Goal: Task Accomplishment & Management: Manage account settings

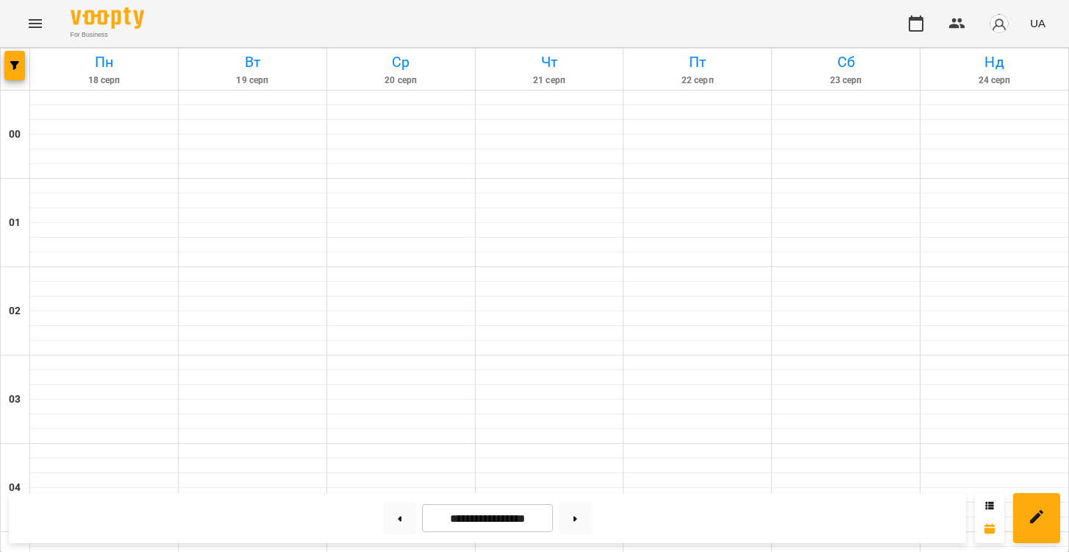
scroll to position [1286, 0]
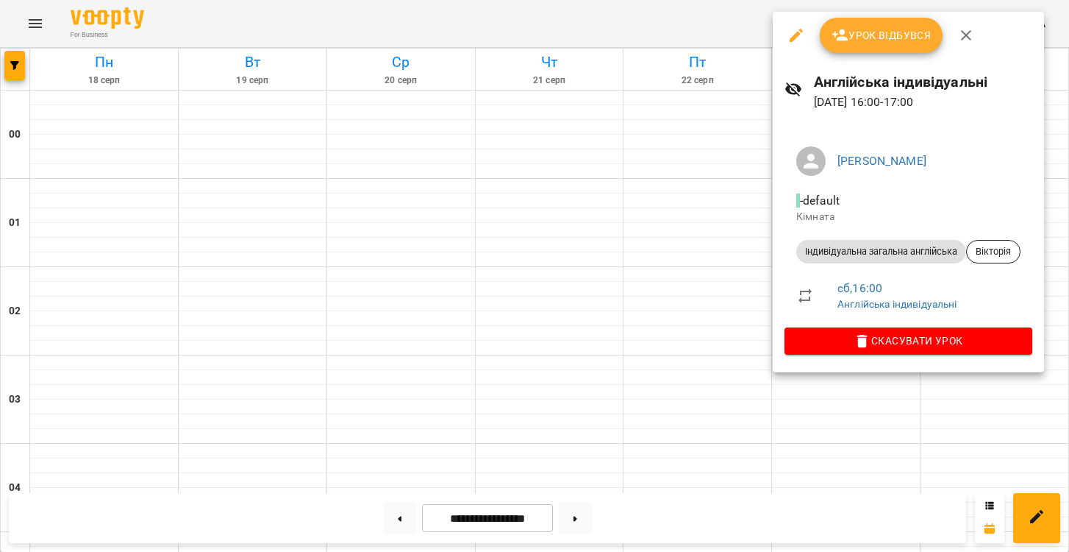
click at [724, 39] on div at bounding box center [534, 276] width 1069 height 552
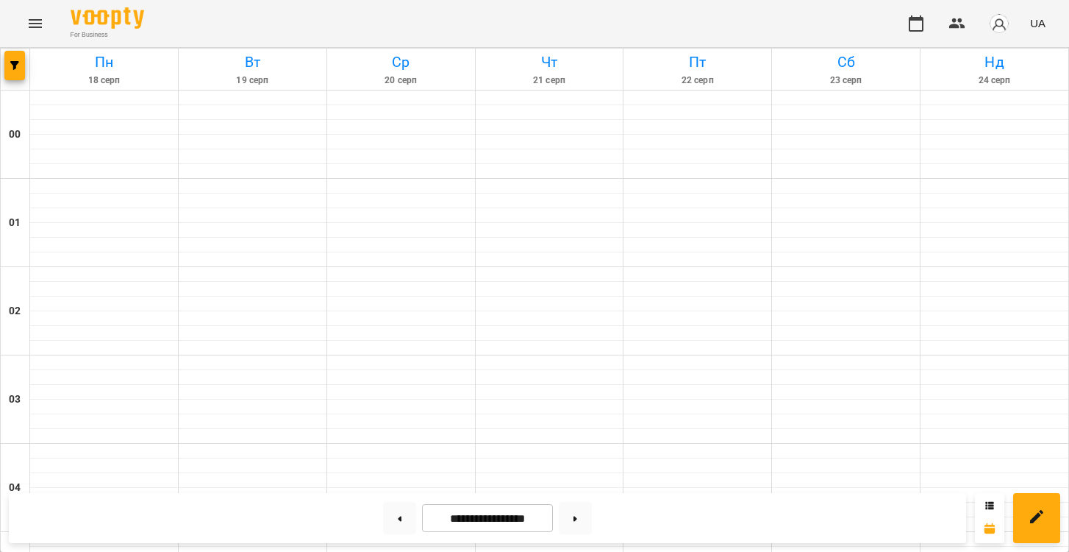
scroll to position [1329, 0]
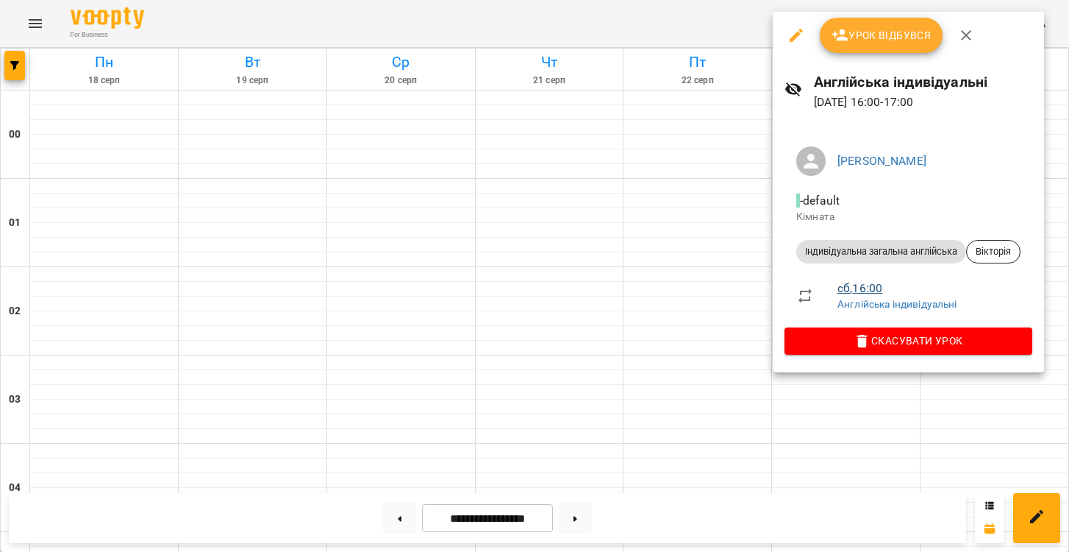
drag, startPoint x: 901, startPoint y: 74, endPoint x: 867, endPoint y: 285, distance: 214.5
click at [867, 285] on link "сб , 16:00" at bounding box center [860, 288] width 45 height 14
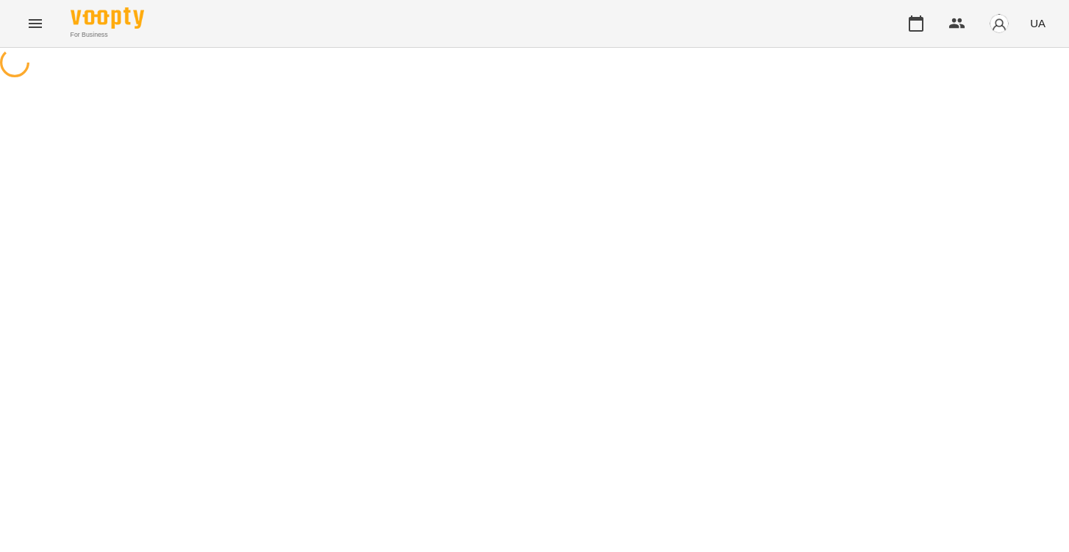
select select "*"
select select "**********"
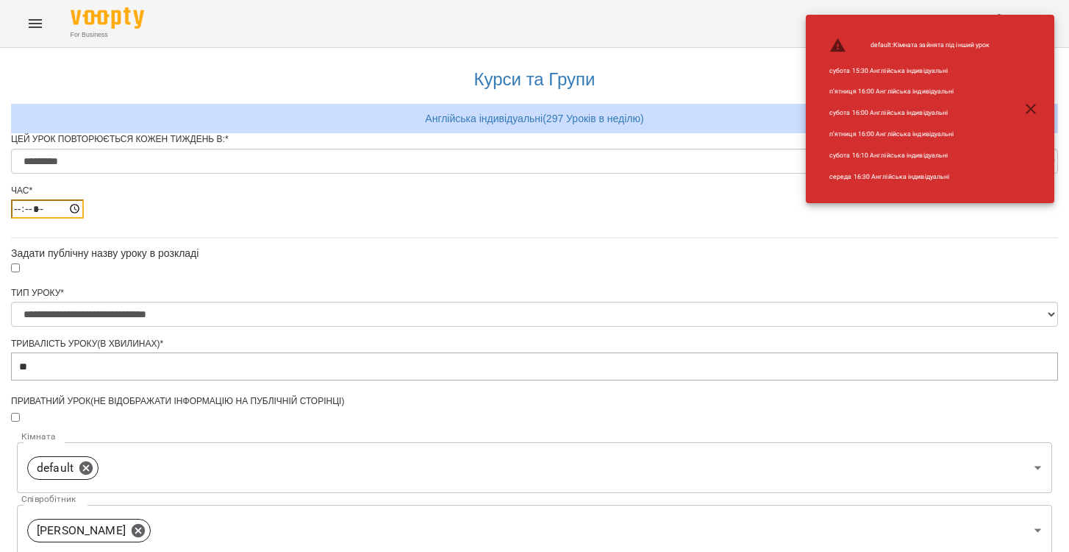
click at [84, 218] on input "*****" at bounding box center [47, 208] width 73 height 19
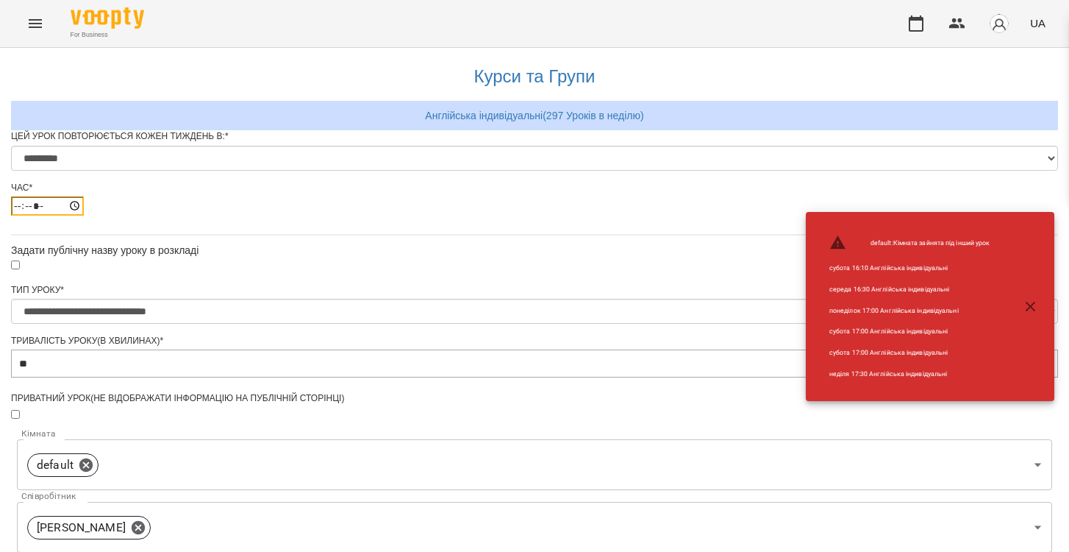
scroll to position [505, 0]
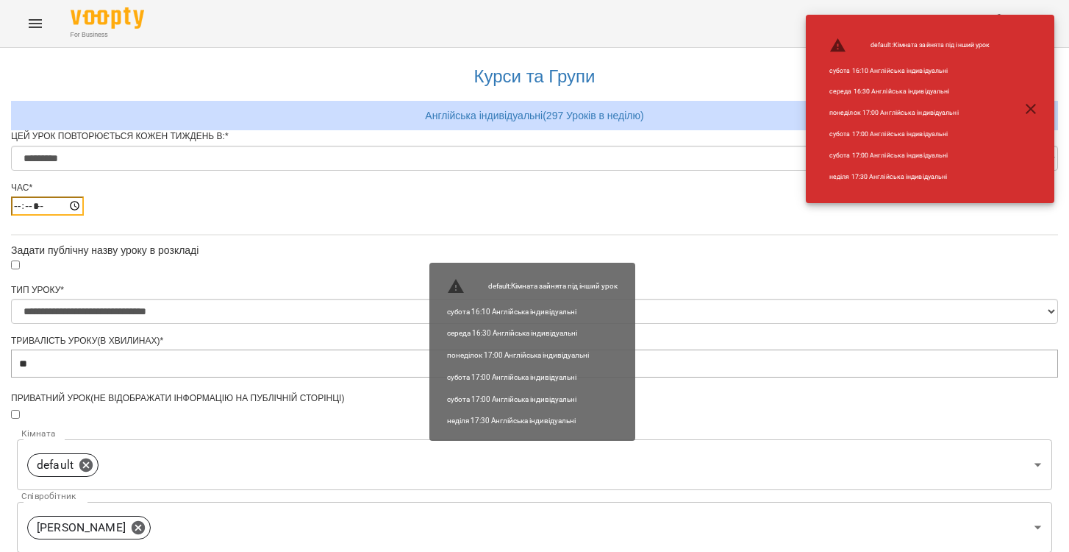
type input "*****"
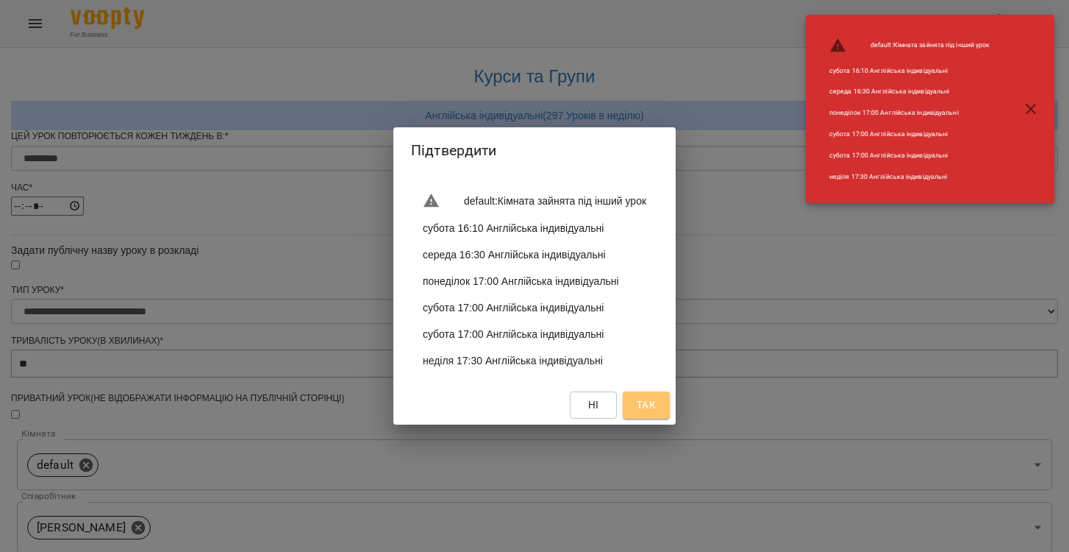
click at [656, 413] on span "Так" at bounding box center [646, 405] width 19 height 18
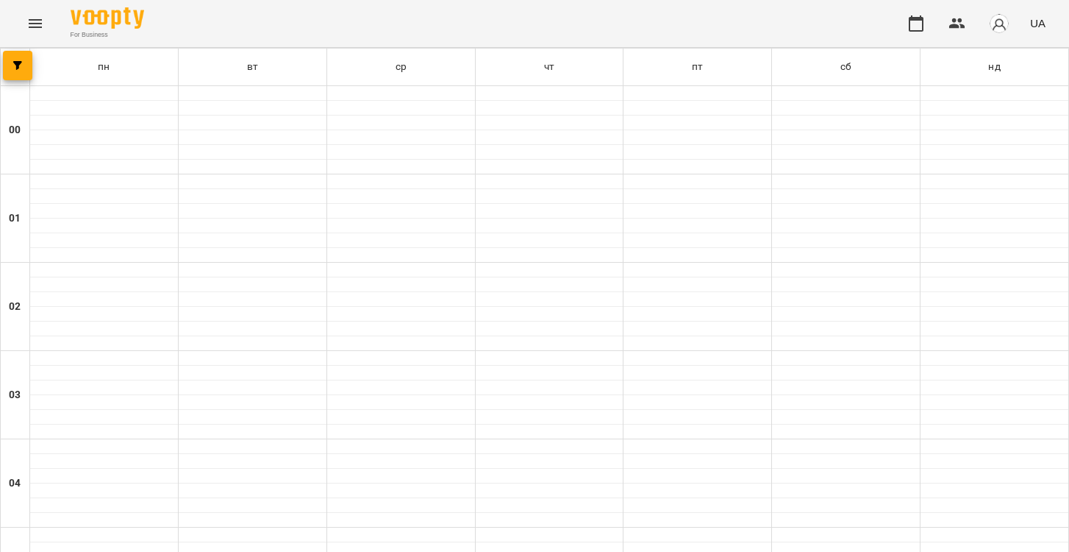
scroll to position [1564, 0]
click at [30, 11] on button "Menu" at bounding box center [35, 23] width 35 height 35
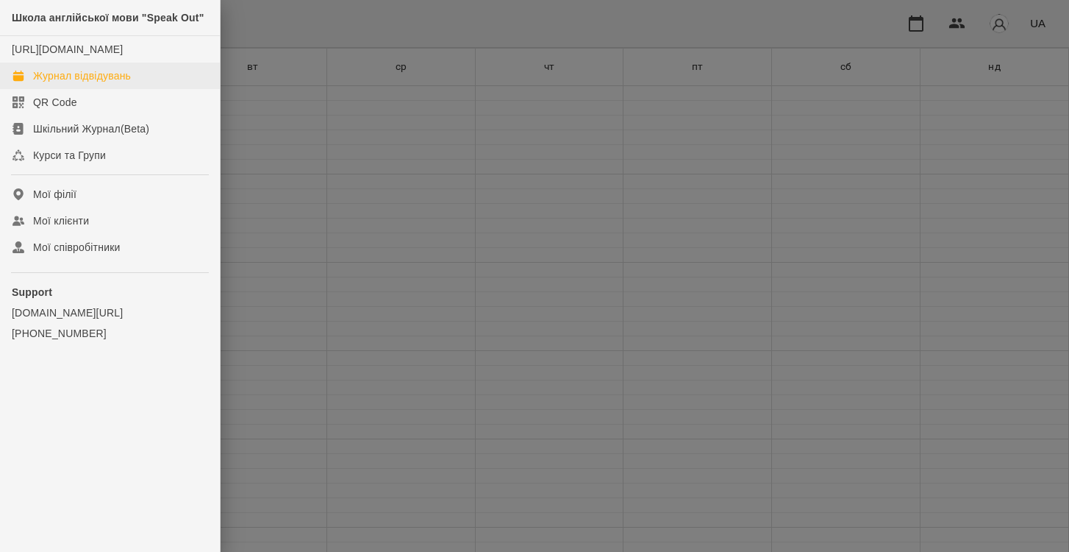
click at [111, 83] on div "Журнал відвідувань" at bounding box center [82, 75] width 98 height 15
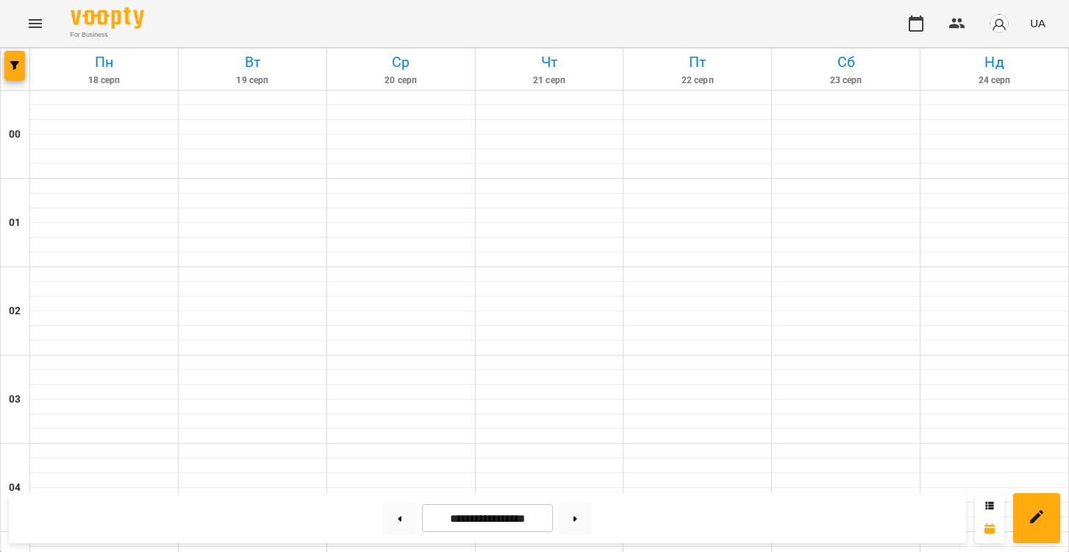
scroll to position [1208, 0]
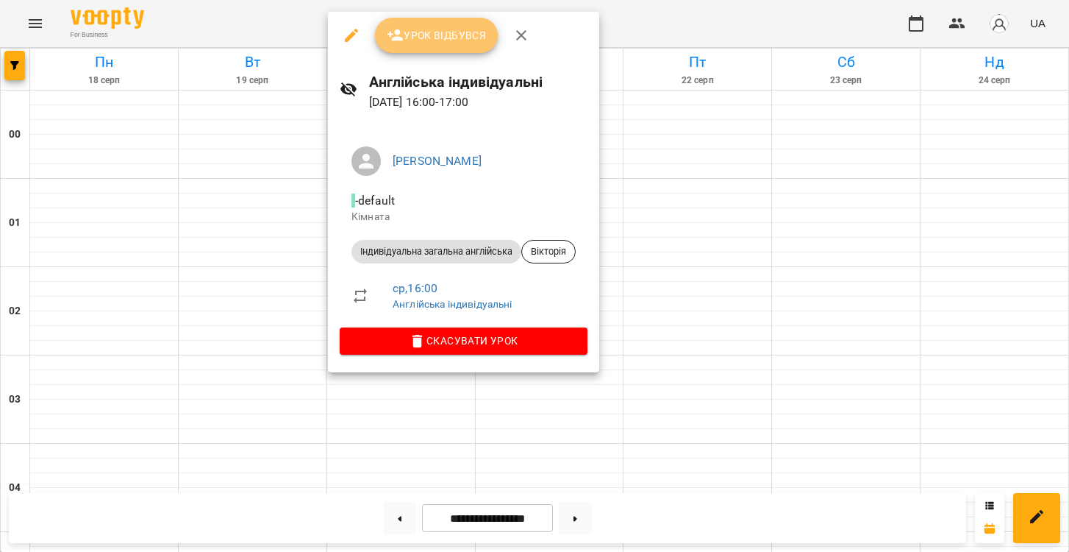
click at [443, 39] on span "Урок відбувся" at bounding box center [437, 35] width 100 height 18
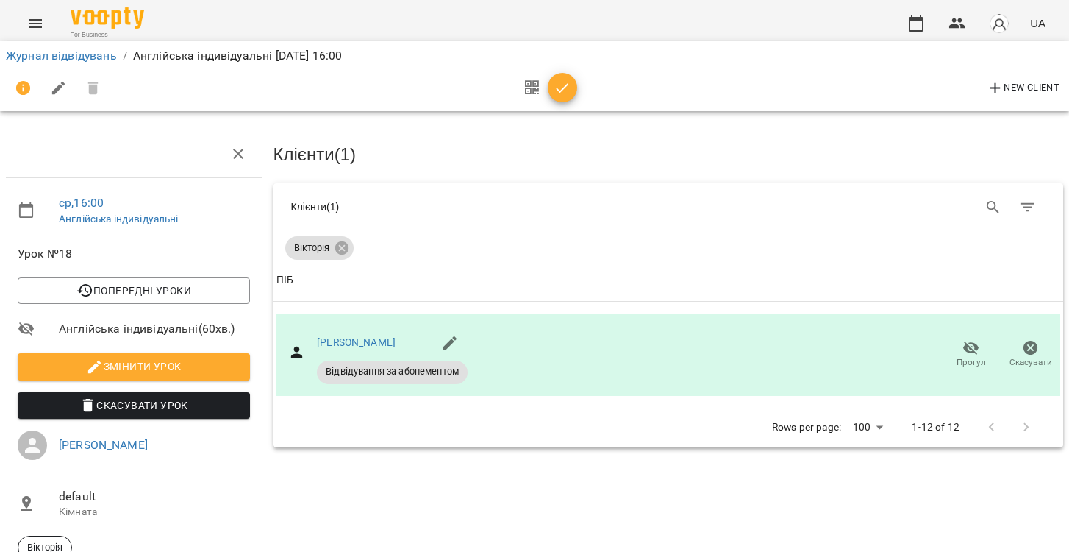
click at [568, 86] on icon "button" at bounding box center [563, 88] width 18 height 18
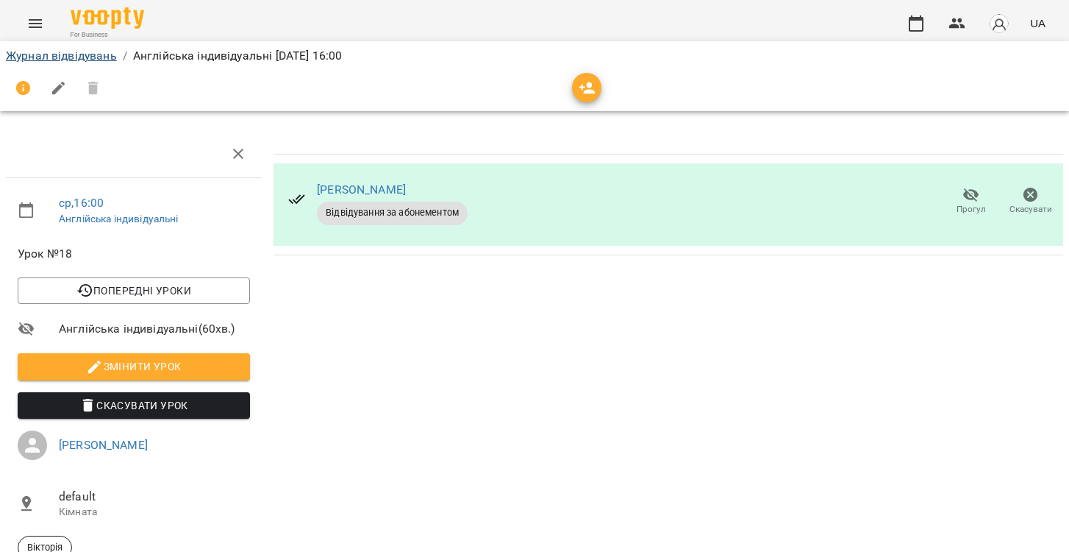
click at [54, 58] on link "Журнал відвідувань" at bounding box center [61, 56] width 111 height 14
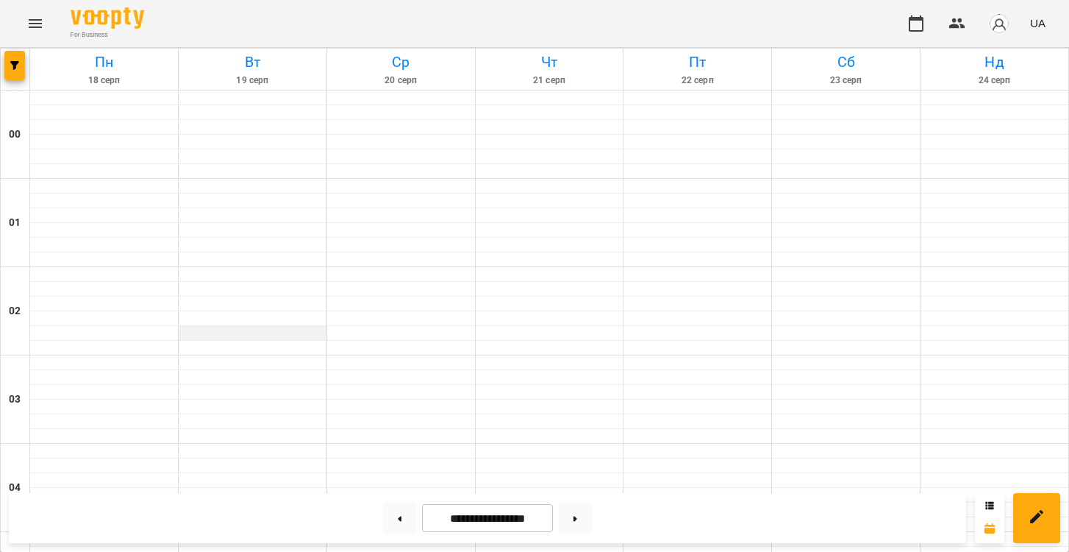
scroll to position [1388, 0]
